Goal: Task Accomplishment & Management: Use online tool/utility

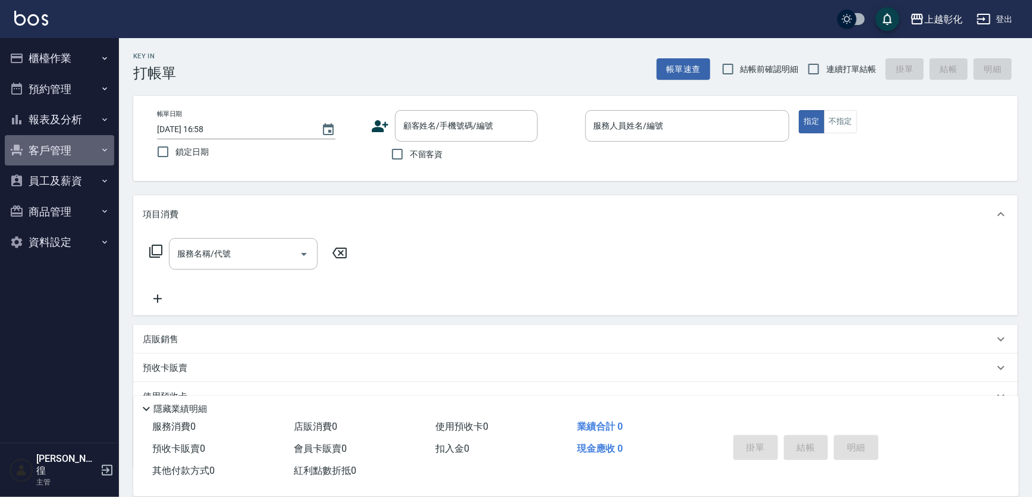
click at [47, 149] on button "客戶管理" at bounding box center [59, 150] width 109 height 31
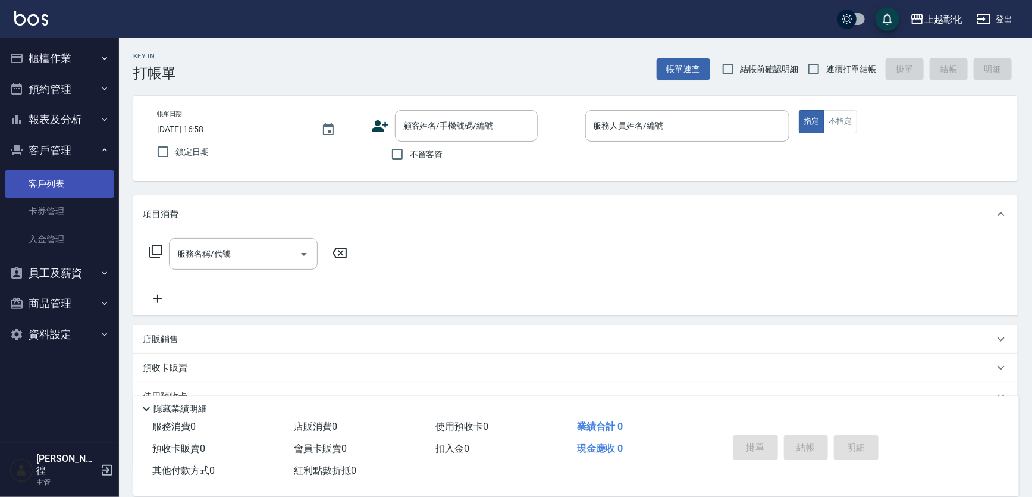
click at [65, 184] on link "客戶列表" at bounding box center [59, 183] width 109 height 27
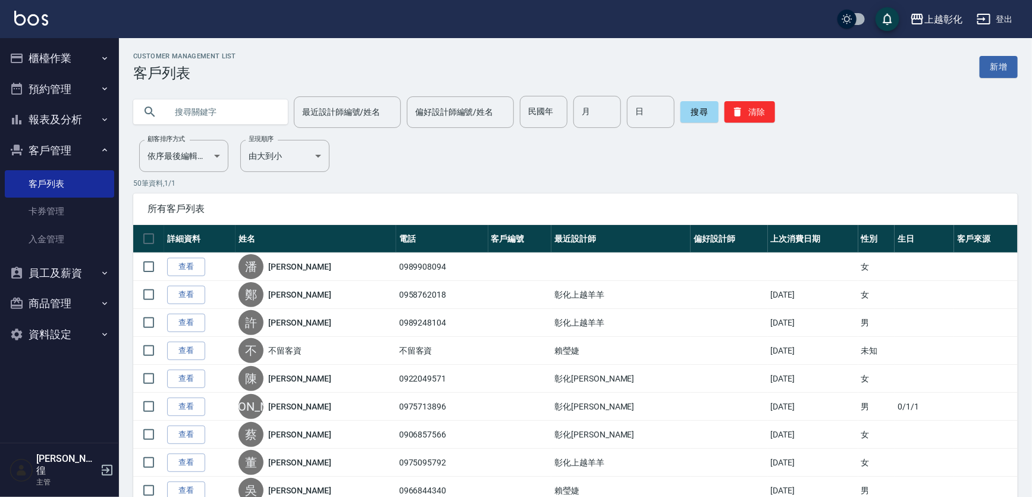
click at [175, 118] on input "text" at bounding box center [222, 112] width 112 height 32
drag, startPoint x: 175, startPoint y: 118, endPoint x: 262, endPoint y: 121, distance: 87.5
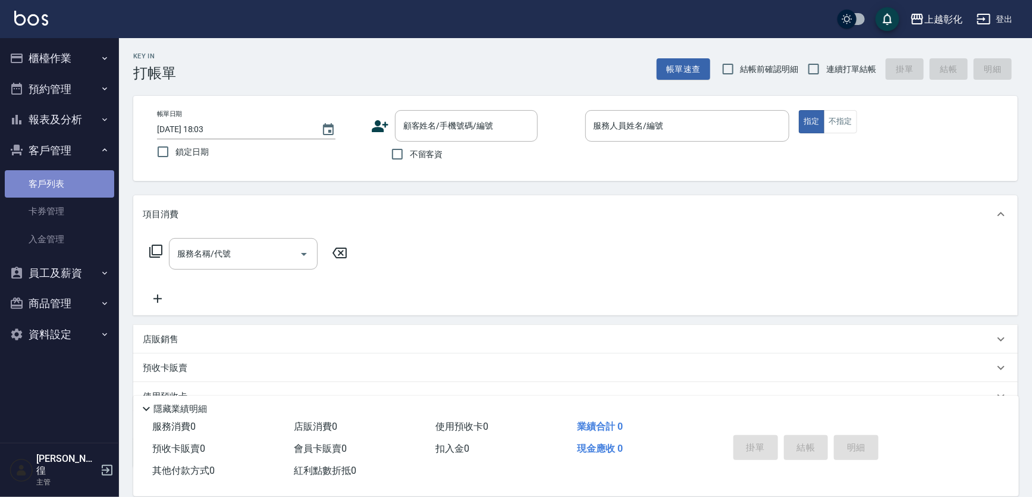
click at [39, 181] on link "客戶列表" at bounding box center [59, 183] width 109 height 27
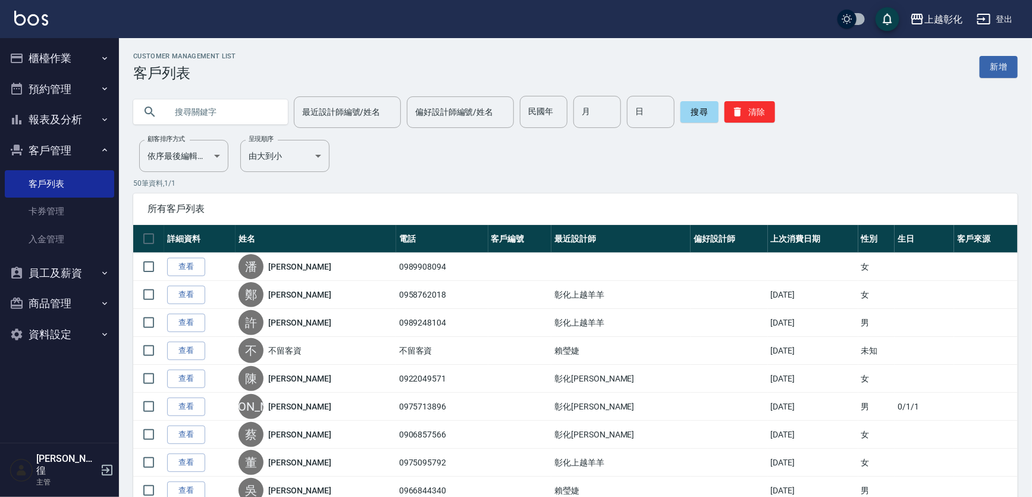
click at [205, 109] on input "text" at bounding box center [222, 112] width 112 height 32
type input "666"
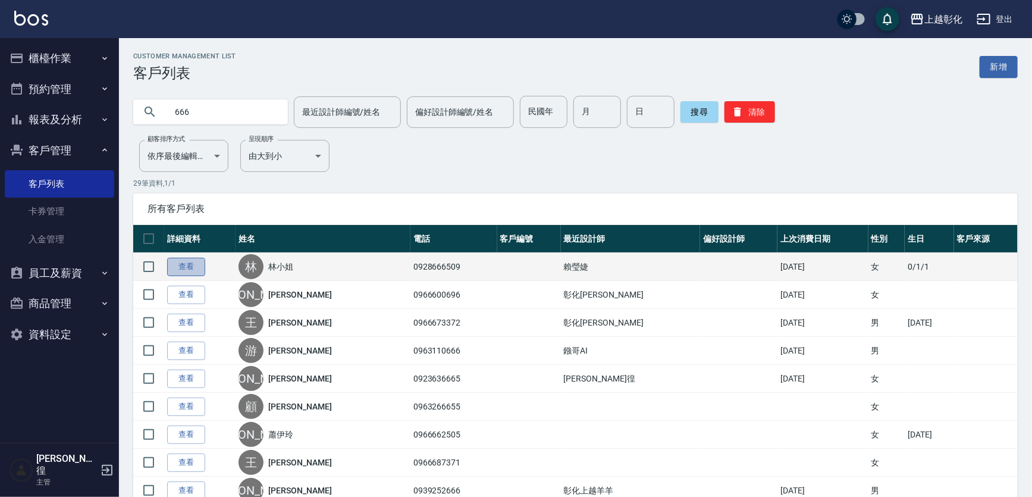
click at [192, 269] on link "查看" at bounding box center [186, 266] width 38 height 18
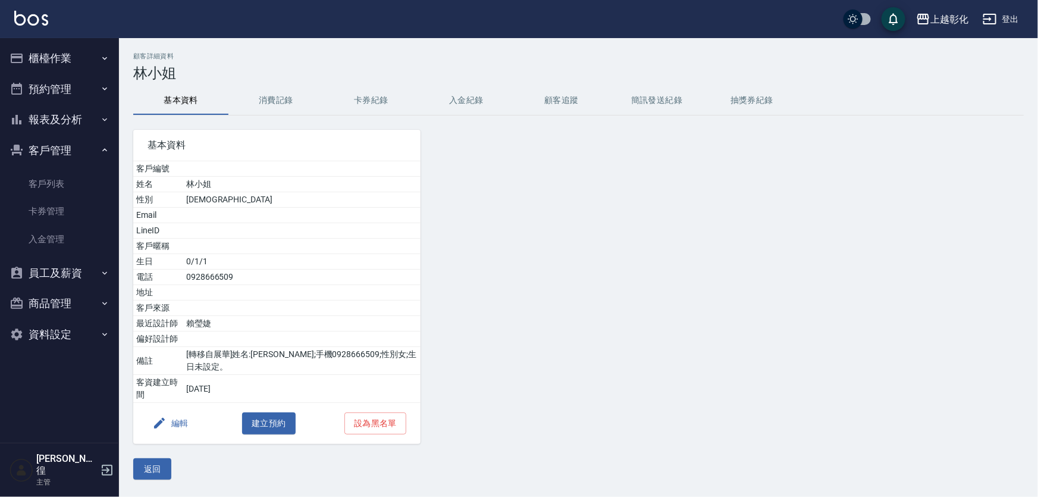
click at [348, 101] on button "卡券紀錄" at bounding box center [370, 100] width 95 height 29
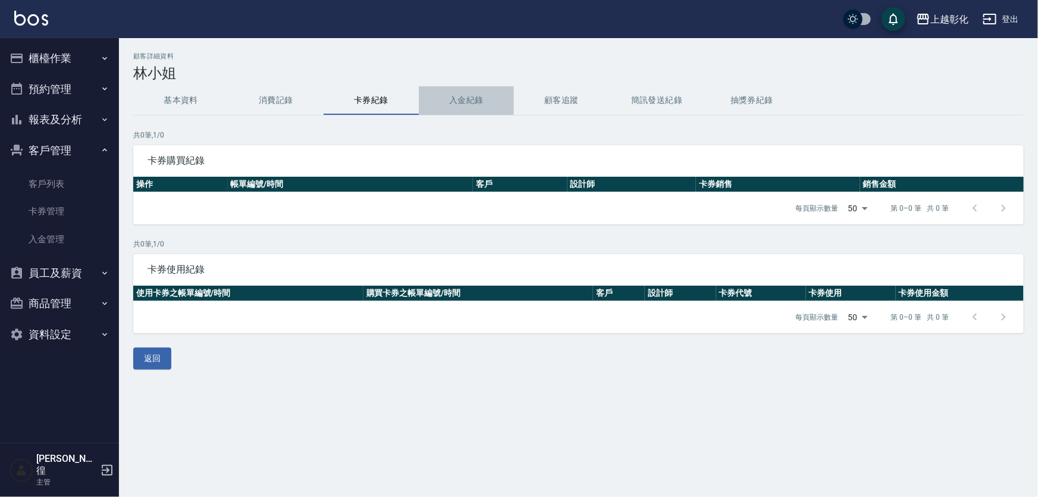
click at [474, 99] on button "入金紀錄" at bounding box center [466, 100] width 95 height 29
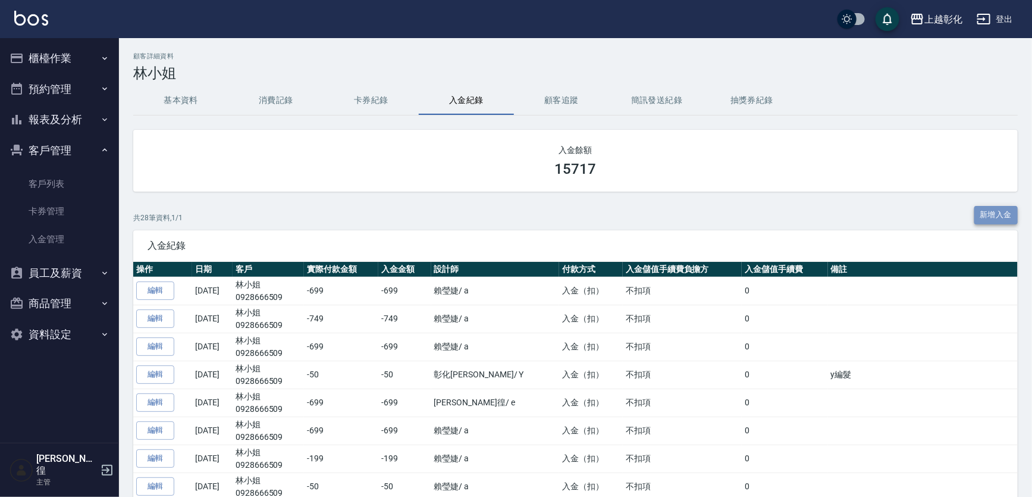
click at [979, 217] on button "新增入金" at bounding box center [996, 215] width 44 height 18
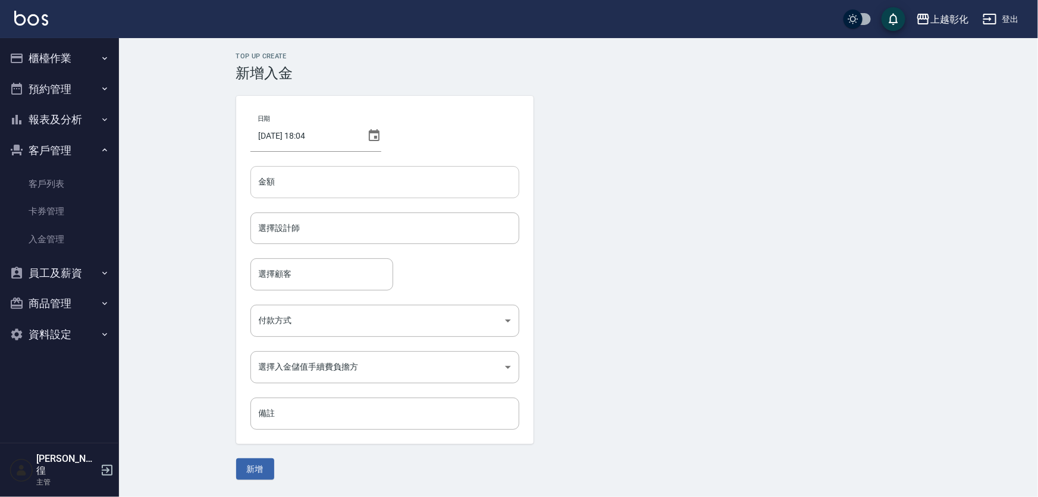
click at [433, 183] on input "金額" at bounding box center [384, 182] width 269 height 32
click at [387, 238] on div "選擇設計師" at bounding box center [384, 228] width 269 height 32
type input "-699"
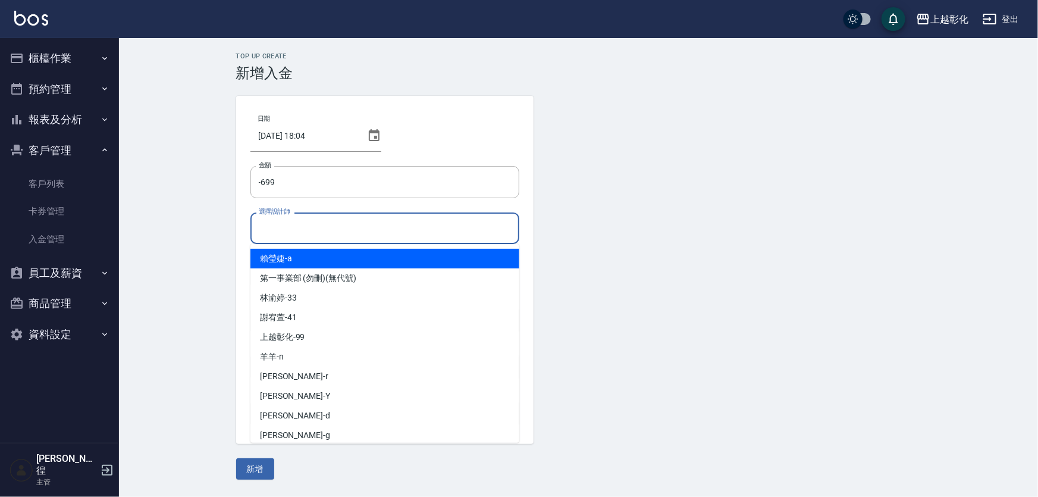
click at [301, 253] on div "[PERSON_NAME]" at bounding box center [384, 259] width 269 height 20
type input "[PERSON_NAME]"
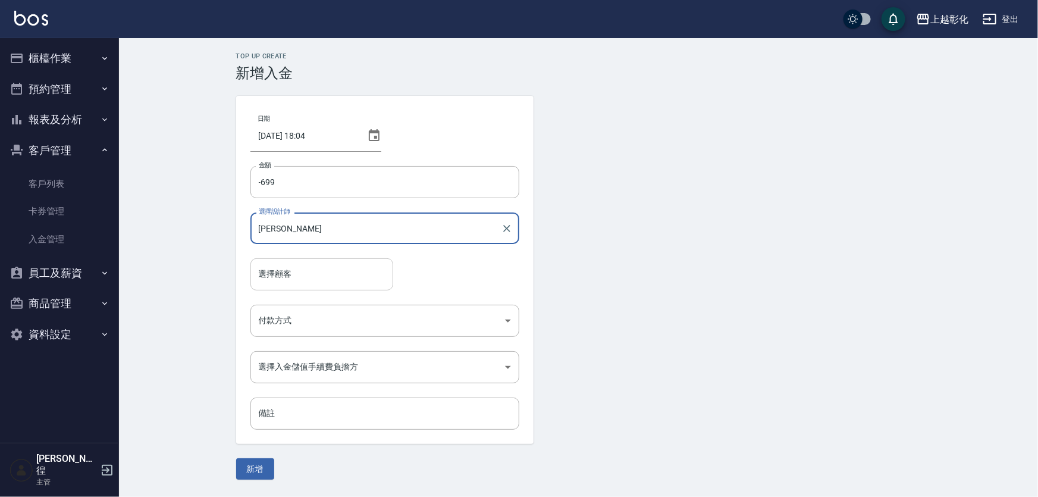
click at [304, 268] on input "選擇顧客" at bounding box center [322, 273] width 132 height 21
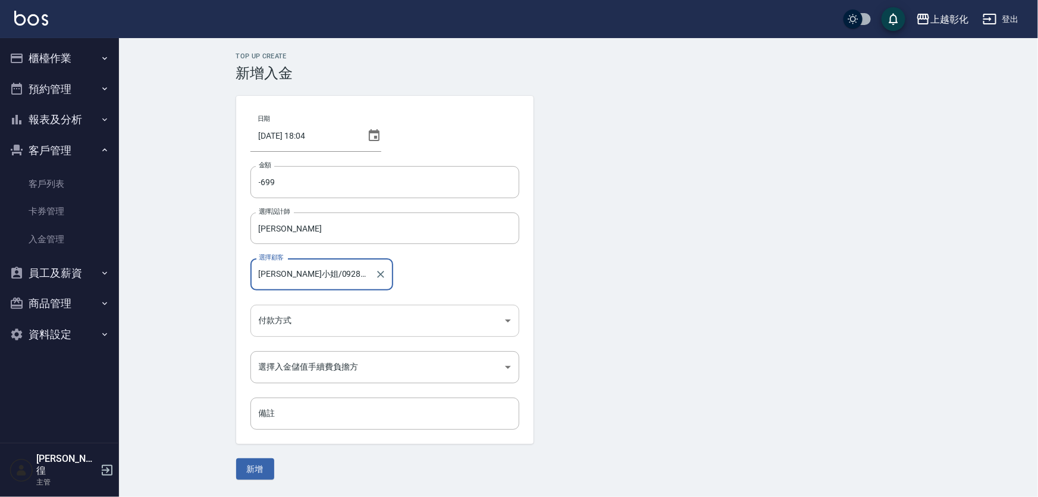
type input "[PERSON_NAME]小姐/0928666509/"
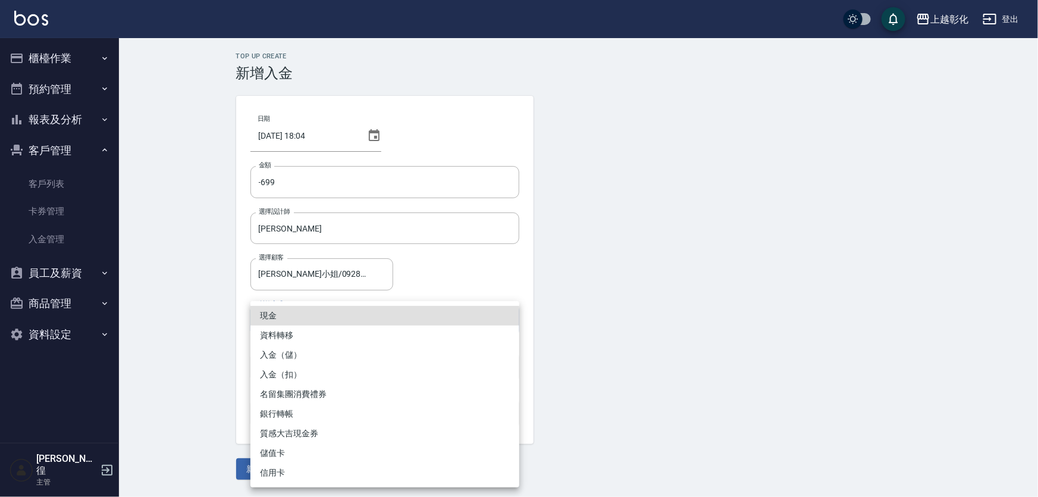
click at [325, 325] on body "上越彰化 登出 櫃檯作業 打帳單 帳單列表 現金收支登錄 材料自購登錄 每日結帳 排班表 現場電腦打卡 預約管理 預約管理 單日預約紀錄 單週預約紀錄 報表及…" at bounding box center [519, 248] width 1038 height 497
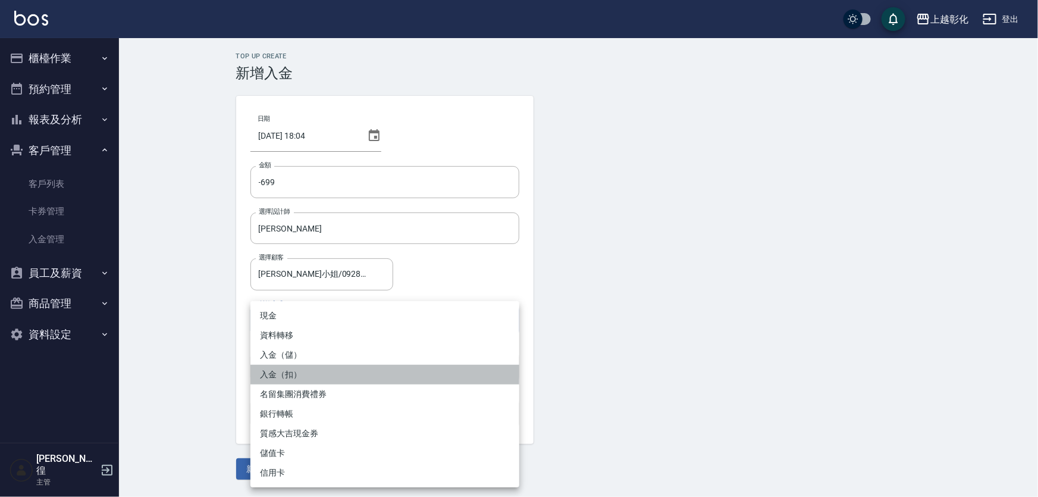
click at [313, 369] on li "入金（扣）" at bounding box center [384, 375] width 269 height 20
type input "入金（扣）"
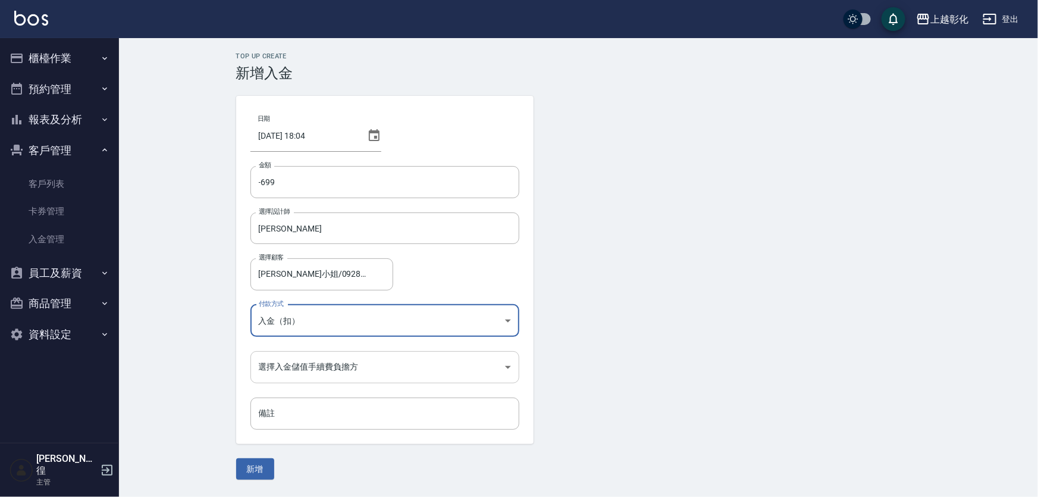
click at [303, 375] on body "上越彰化 登出 櫃檯作業 打帳單 帳單列表 現金收支登錄 材料自購登錄 每日結帳 排班表 現場電腦打卡 預約管理 預約管理 單日預約紀錄 單週預約紀錄 報表及…" at bounding box center [519, 248] width 1038 height 497
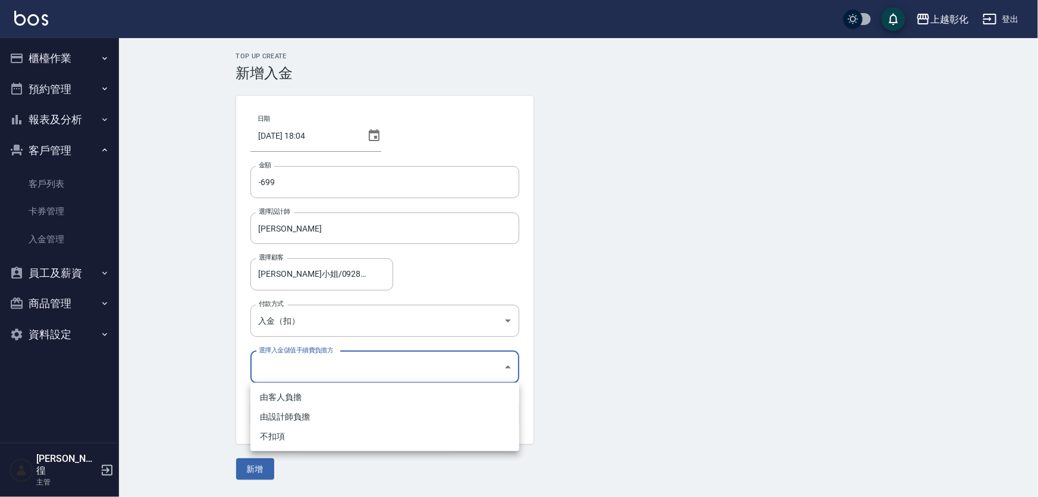
click at [297, 439] on li "不扣項" at bounding box center [384, 436] width 269 height 20
type input "WITHOUTHANDLINGFEE"
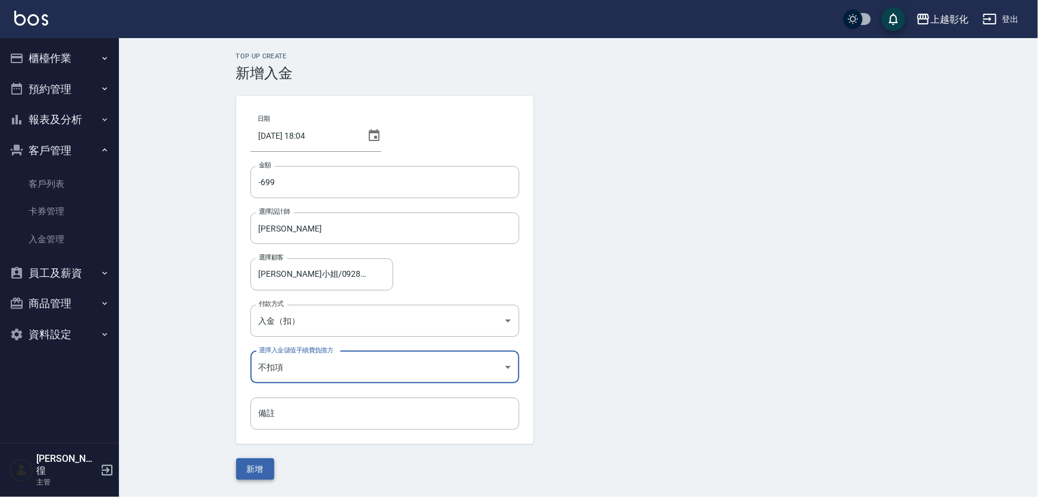
click at [263, 460] on button "新增" at bounding box center [255, 469] width 38 height 22
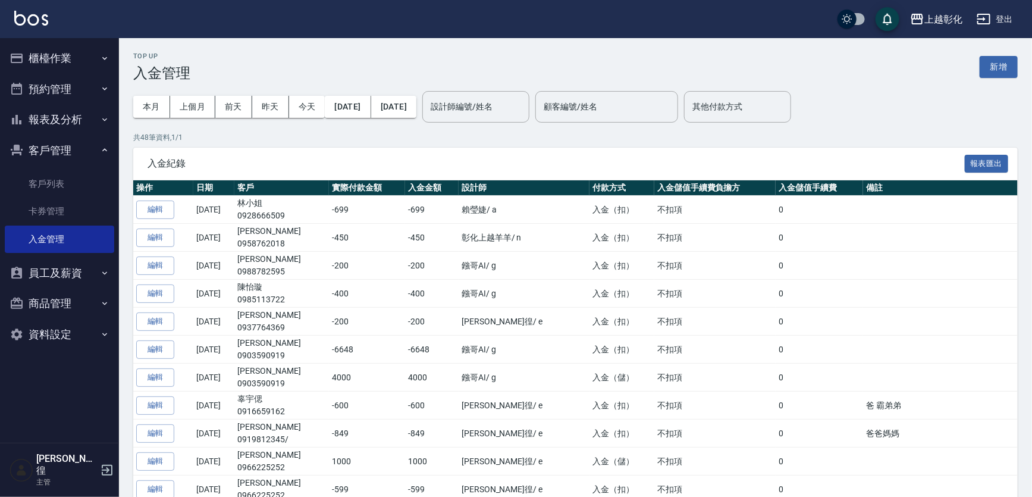
drag, startPoint x: 84, startPoint y: 37, endPoint x: 82, endPoint y: 46, distance: 9.1
click at [83, 43] on ul "櫃檯作業 打帳單 帳單列表 現金收支登錄 材料自購登錄 每日結帳 排班表 現場電腦打卡 預約管理 預約管理 單日預約紀錄 單週預約紀錄 報表及分析 報表目錄 …" at bounding box center [59, 196] width 109 height 316
click at [66, 60] on button "櫃檯作業" at bounding box center [59, 58] width 109 height 31
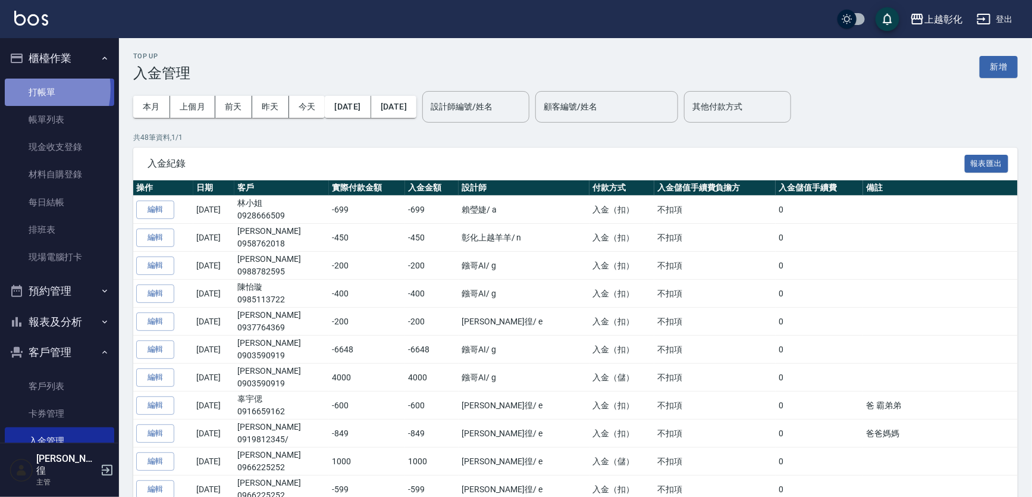
click at [27, 89] on link "打帳單" at bounding box center [59, 91] width 109 height 27
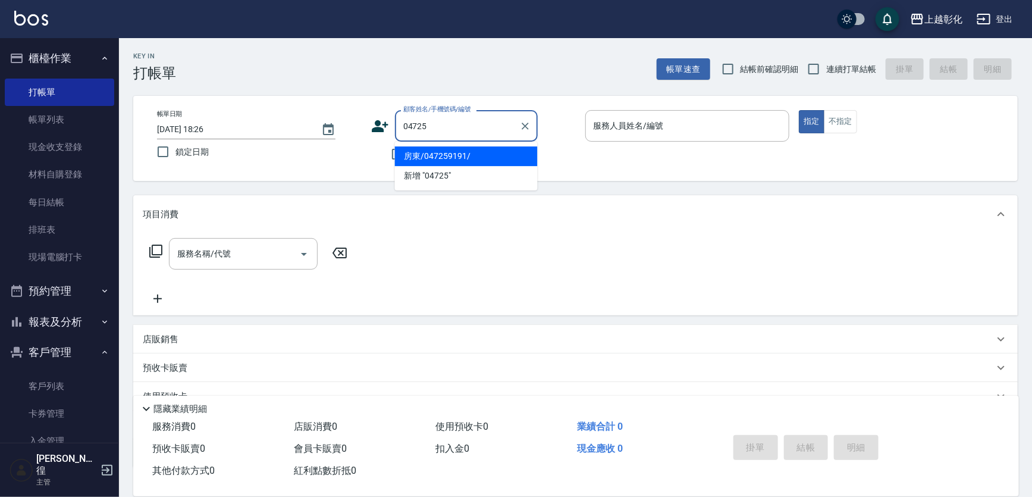
click at [465, 150] on li "房東/047259191/" at bounding box center [466, 156] width 143 height 20
type input "房東/047259191/"
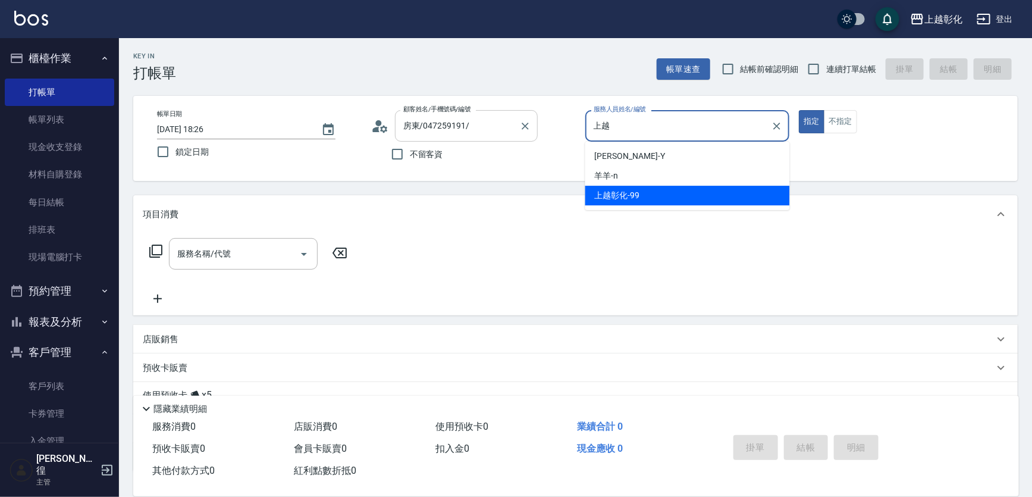
type input "上"
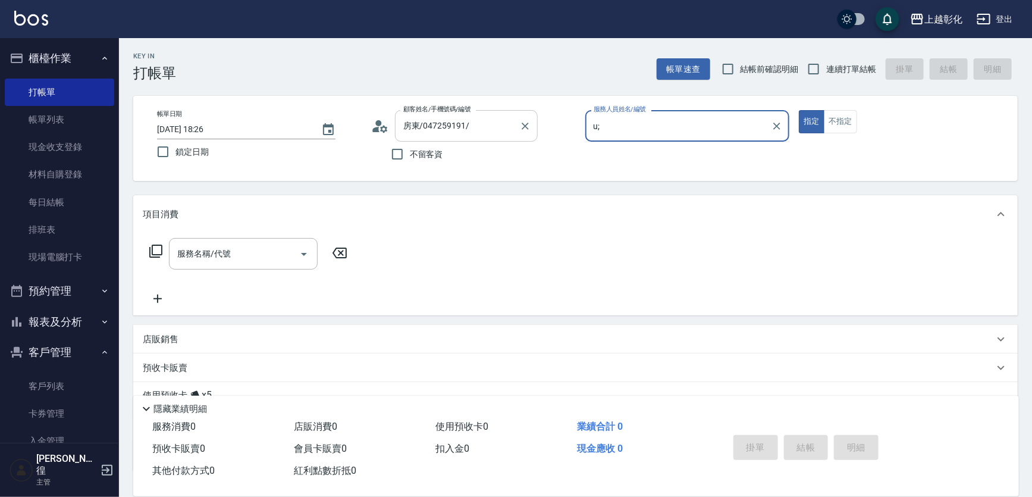
type input "u"
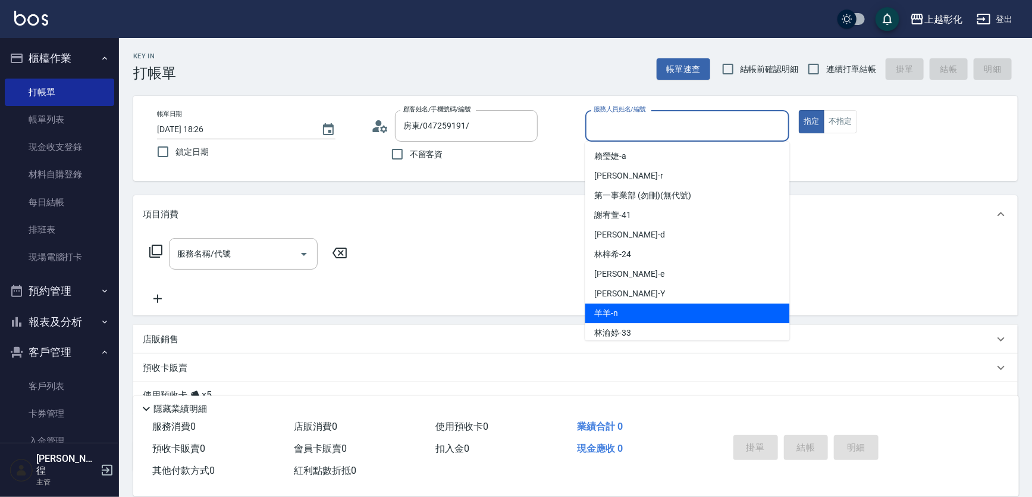
click at [716, 308] on div "羊羊 -n" at bounding box center [687, 313] width 205 height 20
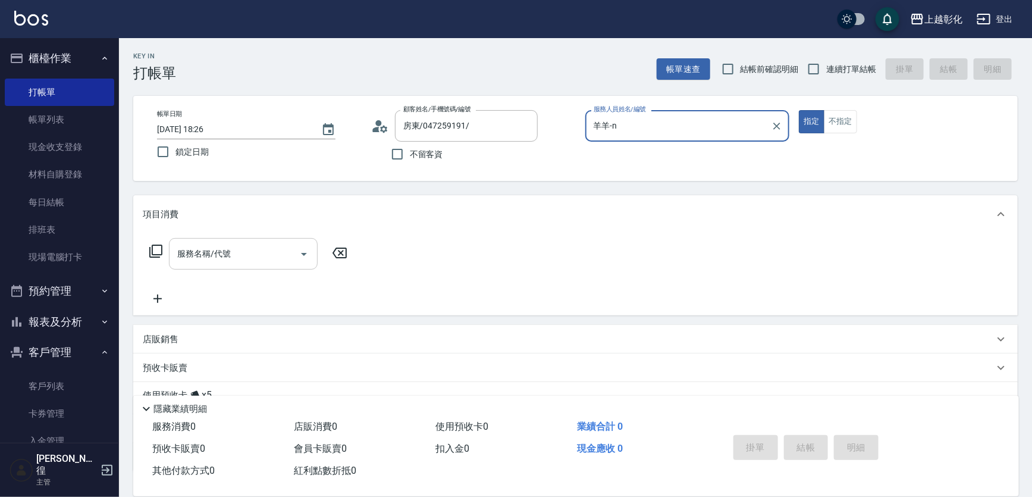
type input "羊羊-n"
click at [241, 243] on input "服務名稱/代號" at bounding box center [234, 253] width 120 height 21
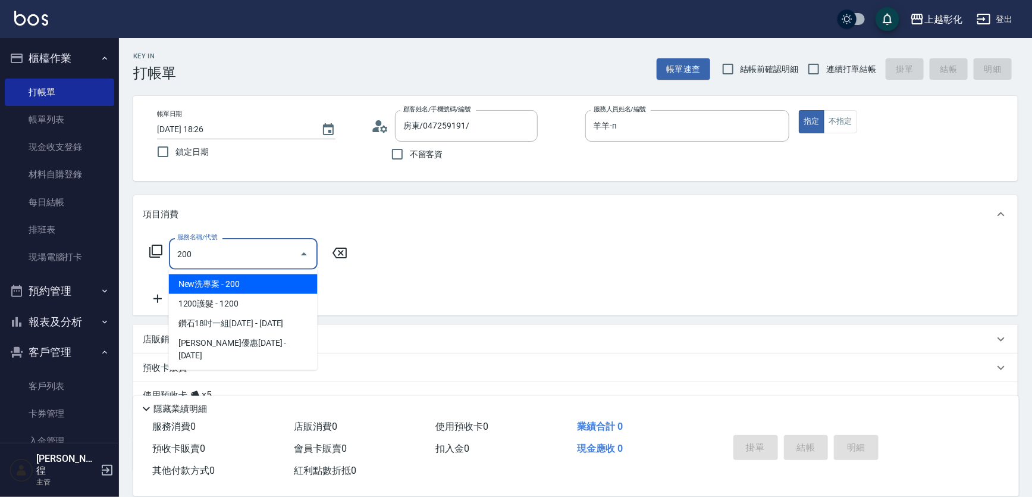
click at [267, 272] on ul "New洗專案 - 200 1200護髮 - 1200 鑽石18吋一組[DATE] - [DATE] [PERSON_NAME]優惠[DATE] - [DATE]" at bounding box center [243, 319] width 149 height 100
click at [264, 274] on span "New洗專案 - 200" at bounding box center [243, 284] width 149 height 20
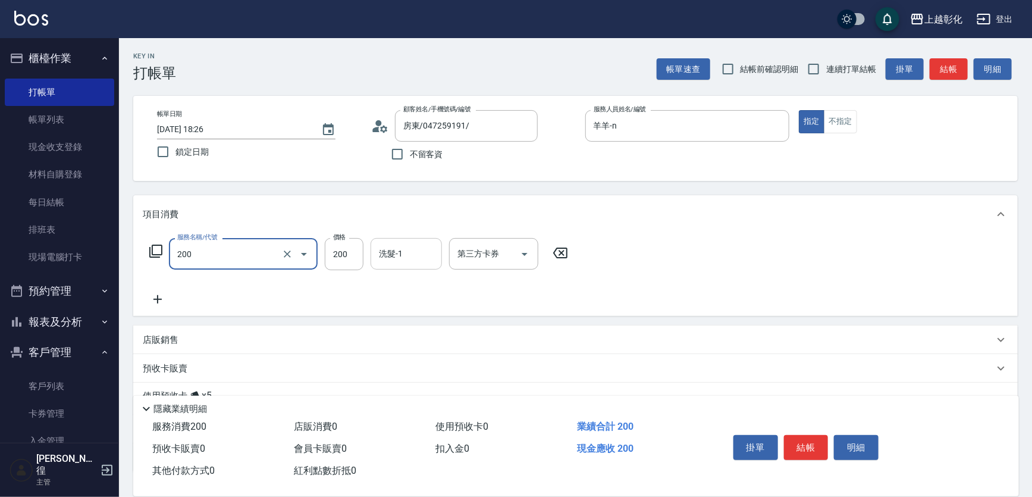
click at [416, 268] on div "洗髮-1" at bounding box center [405, 254] width 71 height 32
type input "New洗專案(200)"
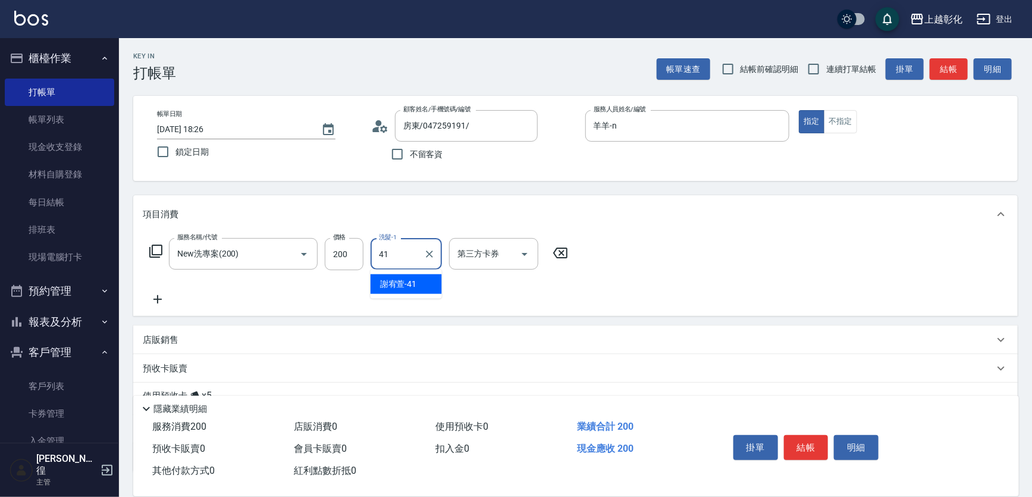
click at [392, 281] on span "[PERSON_NAME]-41" at bounding box center [398, 284] width 37 height 12
type input "[PERSON_NAME]-41"
click at [502, 251] on input "第三方卡券" at bounding box center [484, 253] width 61 height 21
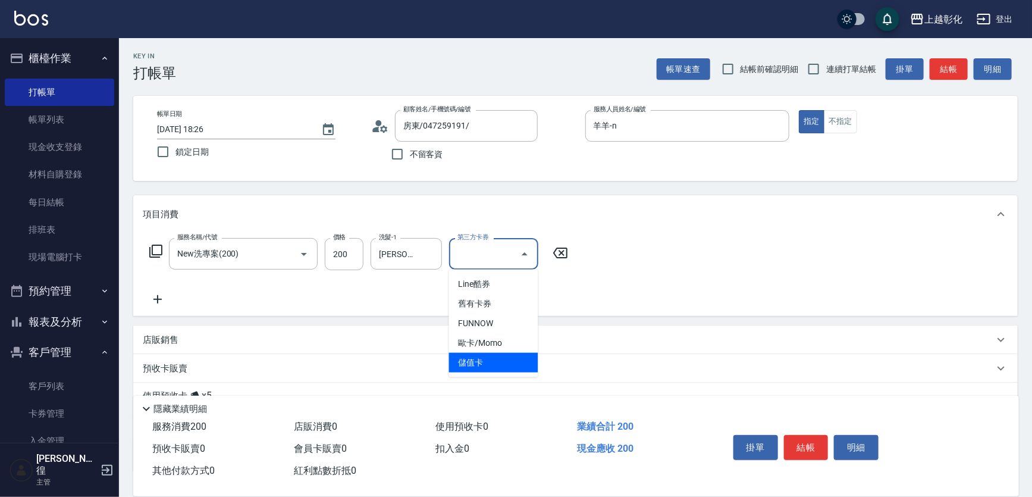
click at [486, 367] on span "儲值卡" at bounding box center [493, 363] width 89 height 20
type input "儲值卡"
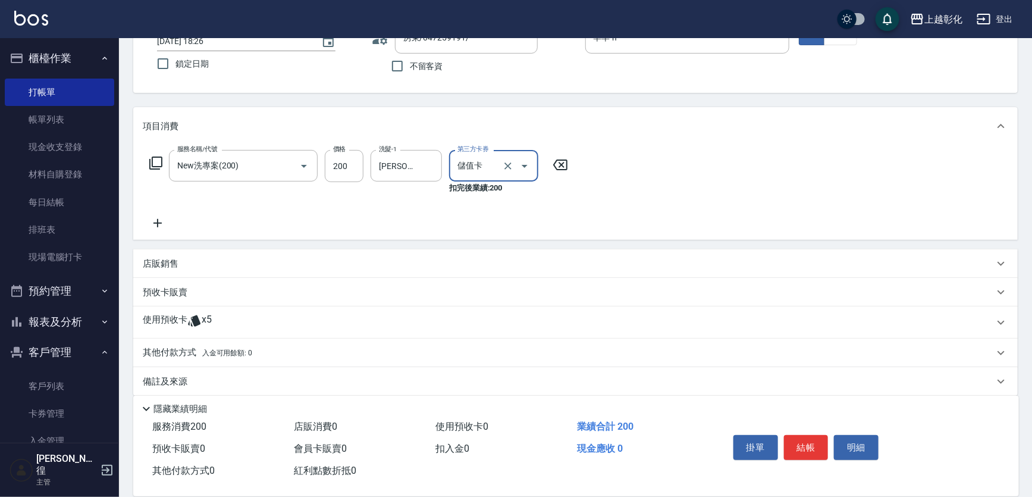
scroll to position [98, 0]
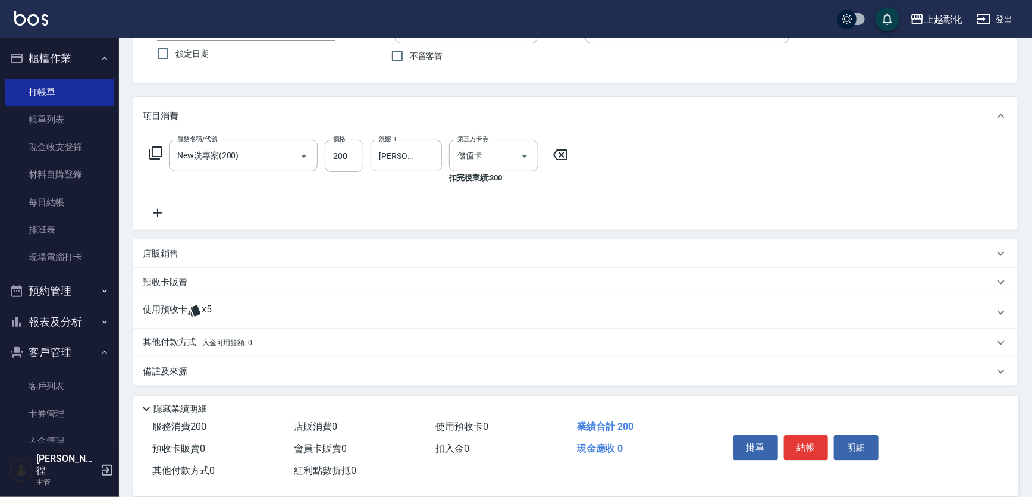
click at [235, 312] on div "使用預收卡 x5" at bounding box center [568, 312] width 851 height 18
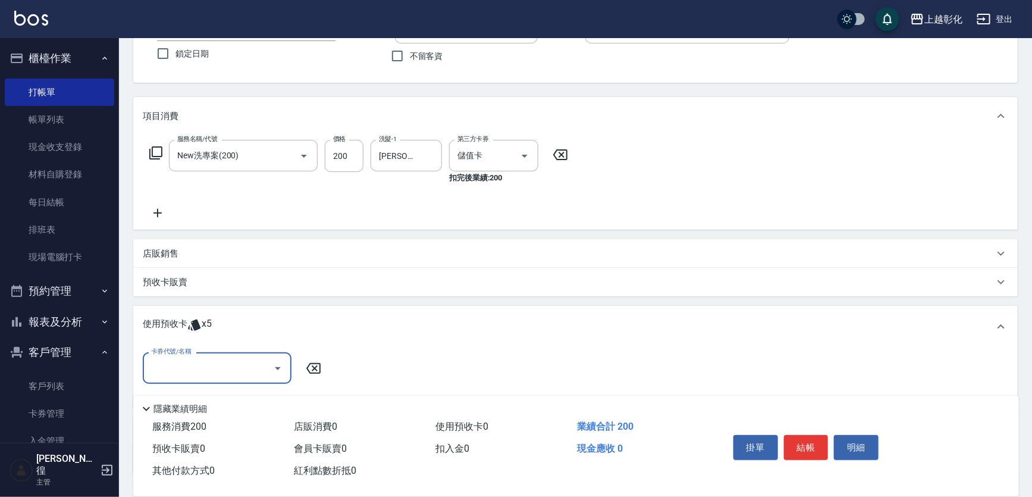
scroll to position [0, 0]
click at [241, 359] on input "卡券代號/名稱" at bounding box center [208, 367] width 120 height 21
click at [237, 391] on div "精油洗髮 剩餘5張" at bounding box center [217, 398] width 149 height 20
type input "精油洗髮"
click at [799, 442] on button "結帳" at bounding box center [806, 447] width 45 height 25
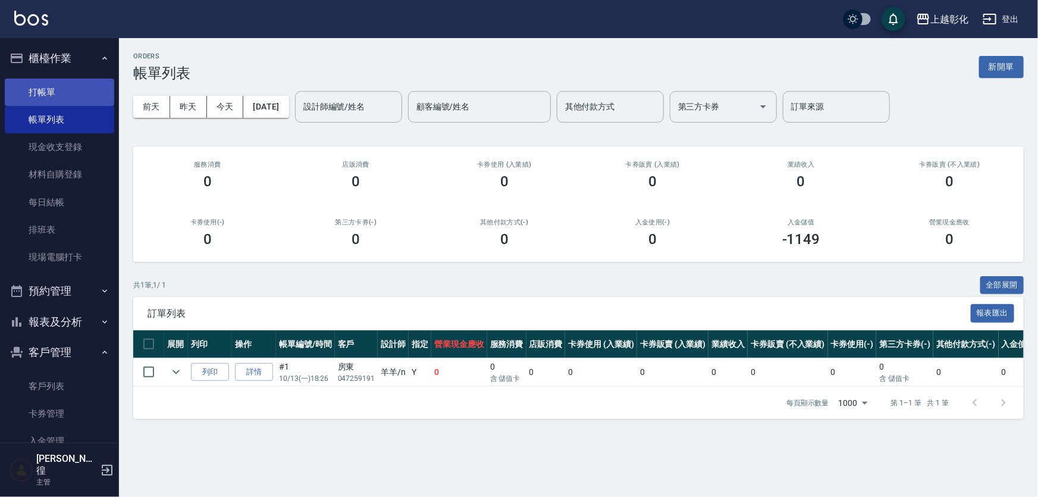
drag, startPoint x: 830, startPoint y: 407, endPoint x: 26, endPoint y: 82, distance: 866.7
click at [26, 82] on link "打帳單" at bounding box center [59, 91] width 109 height 27
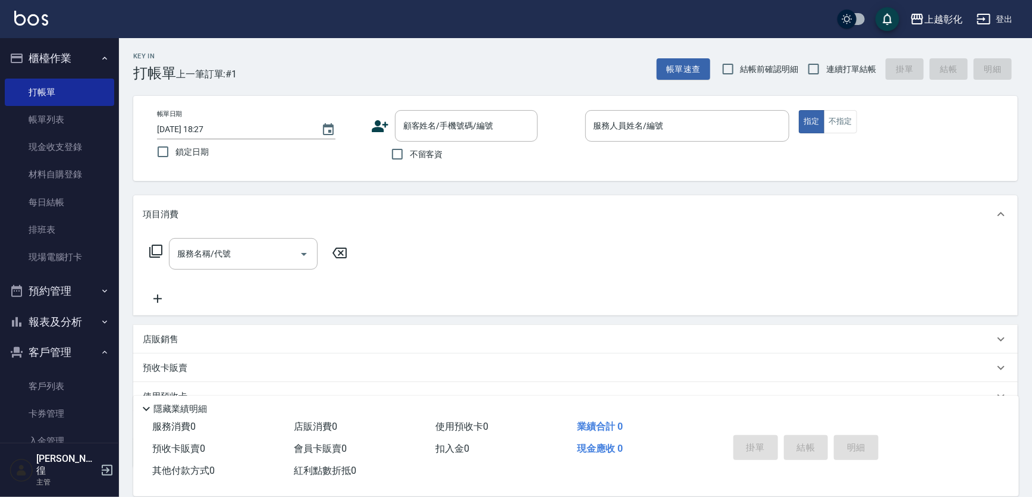
click at [585, 259] on div "服務名稱/代號 服務名稱/代號" at bounding box center [575, 274] width 884 height 82
click at [422, 123] on input "顧客姓名/手機號碼/編號" at bounding box center [457, 125] width 114 height 21
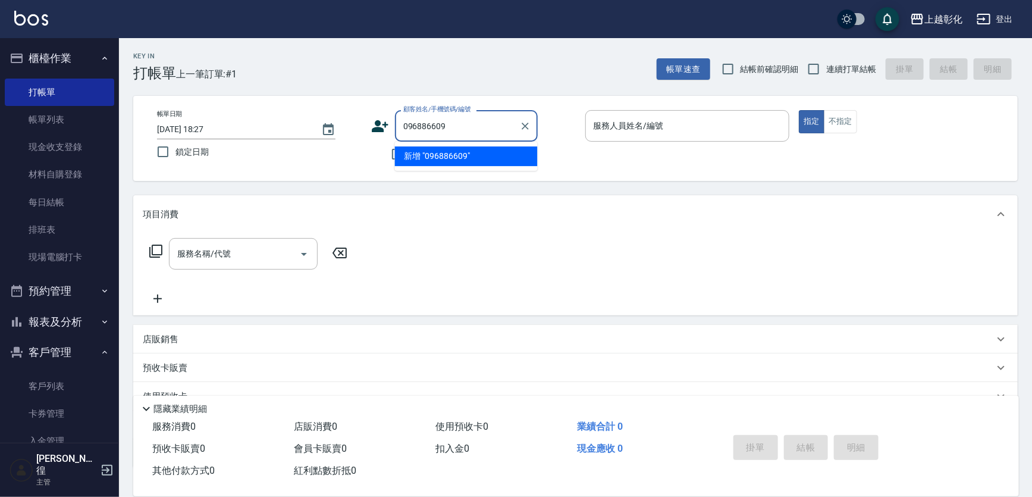
type input "0968866097"
